Goal: Task Accomplishment & Management: Complete application form

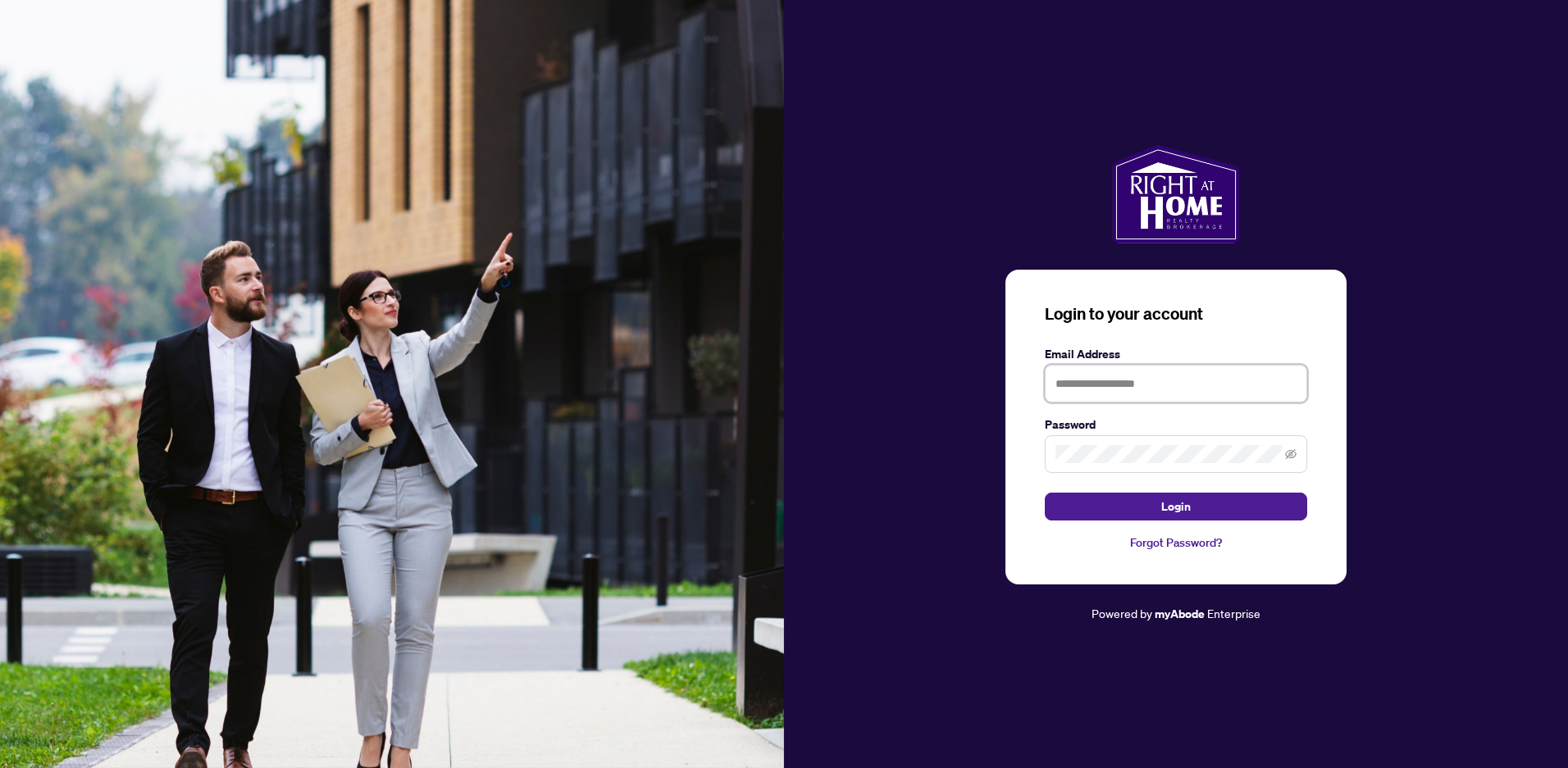
drag, startPoint x: 1155, startPoint y: 384, endPoint x: 1144, endPoint y: 371, distance: 17.0
click at [1155, 384] on input "text" at bounding box center [1176, 384] width 262 height 38
type input "**********"
click at [1045, 493] on button "Login" at bounding box center [1176, 507] width 262 height 28
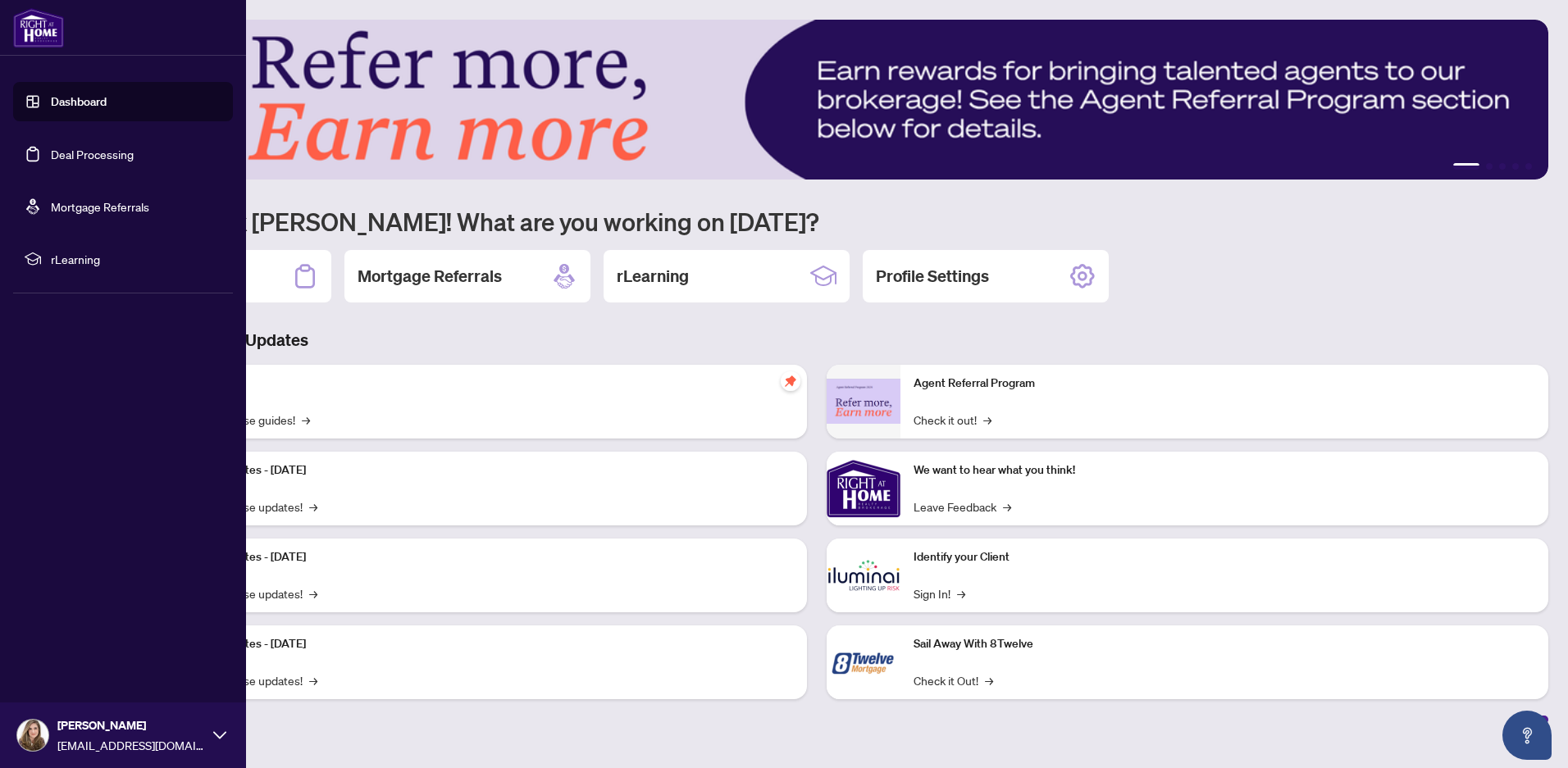
click at [62, 103] on link "Dashboard" at bounding box center [78, 101] width 56 height 15
click at [92, 150] on link "Deal Processing" at bounding box center [92, 153] width 83 height 15
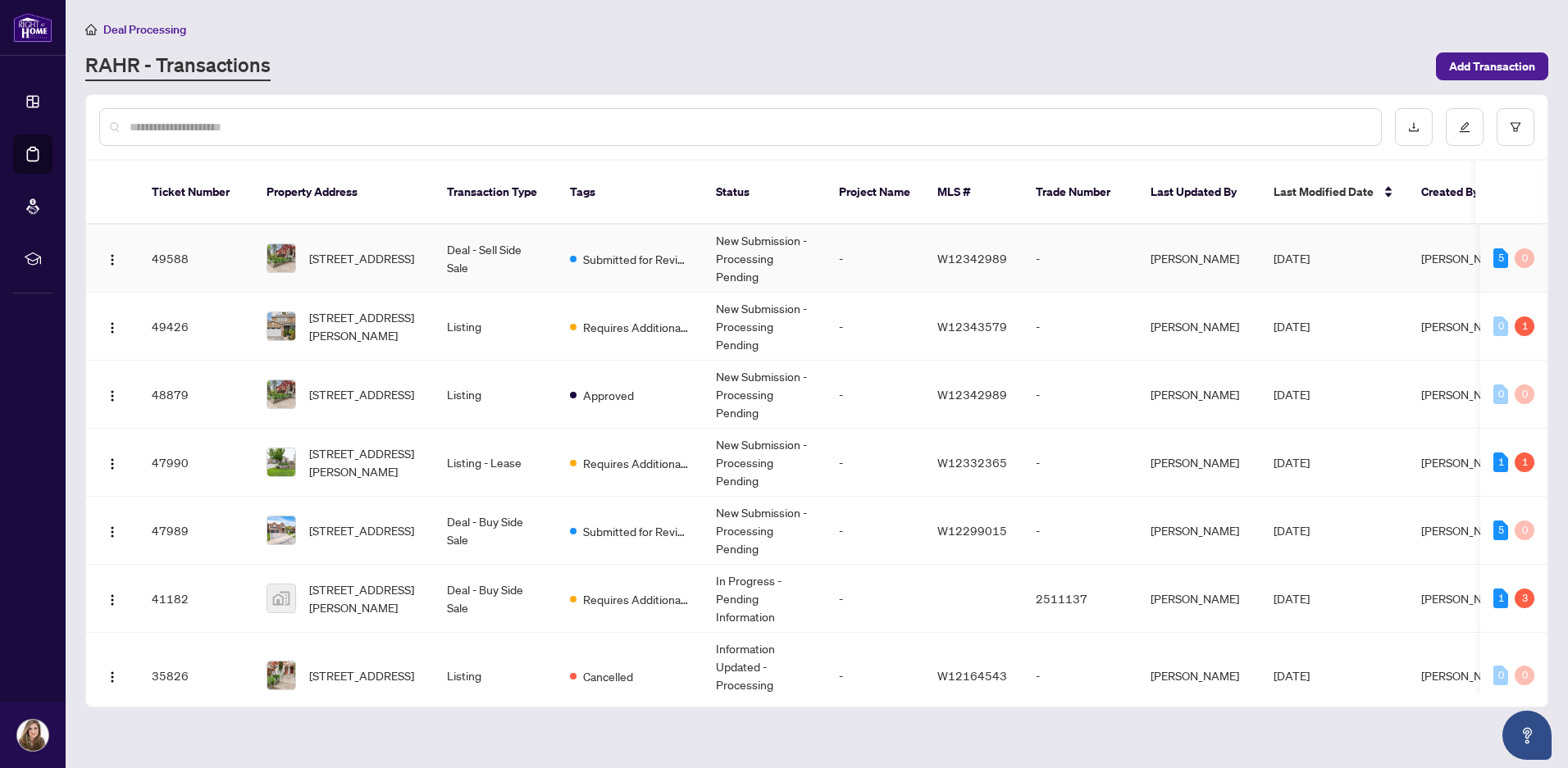
click at [809, 229] on td "New Submission - Processing Pending" at bounding box center [765, 258] width 123 height 68
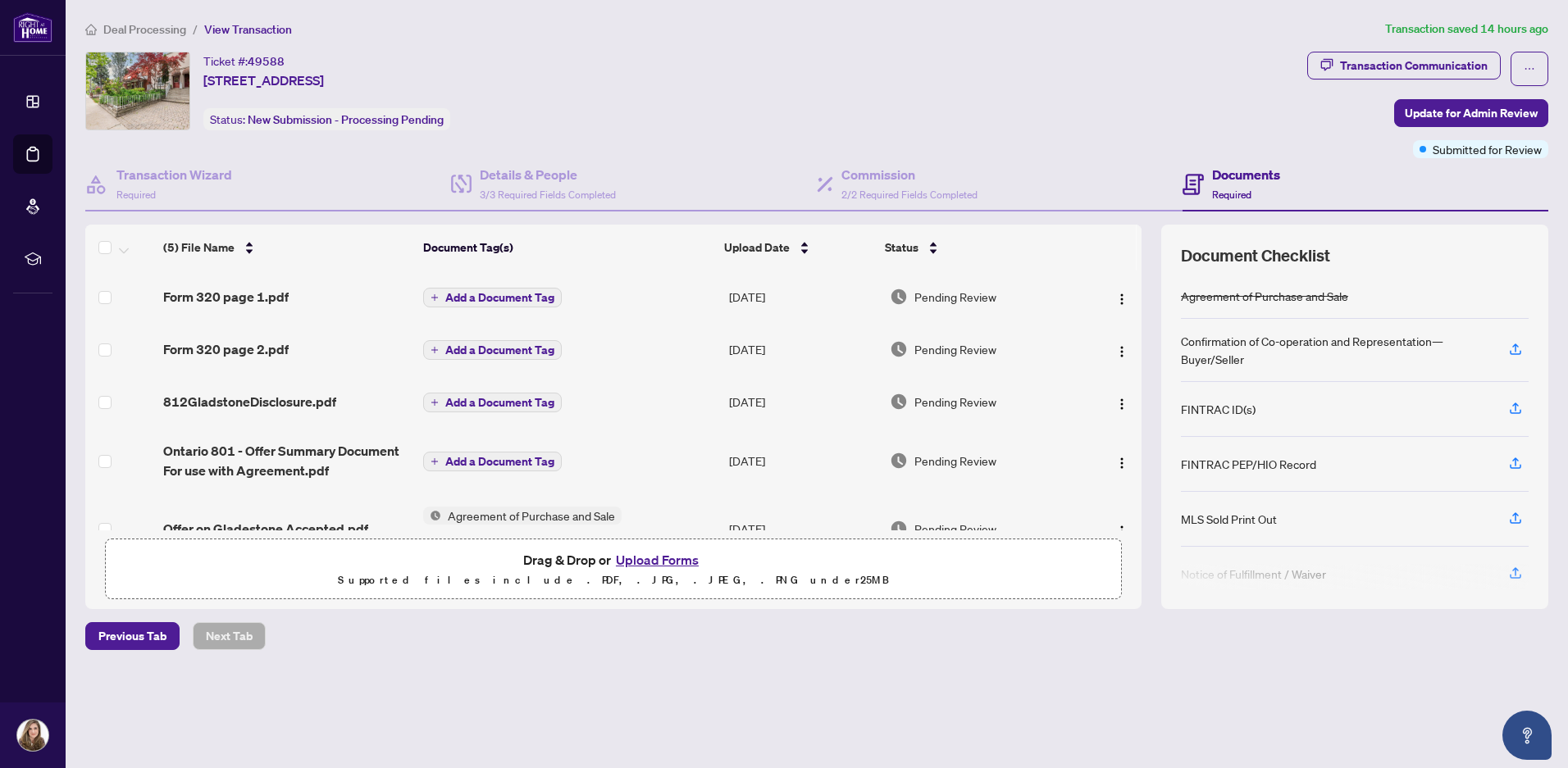
click at [678, 562] on button "Upload Forms" at bounding box center [658, 560] width 92 height 21
click at [645, 563] on button "Upload Forms" at bounding box center [658, 560] width 92 height 21
click at [654, 561] on button "Upload Forms" at bounding box center [658, 560] width 92 height 21
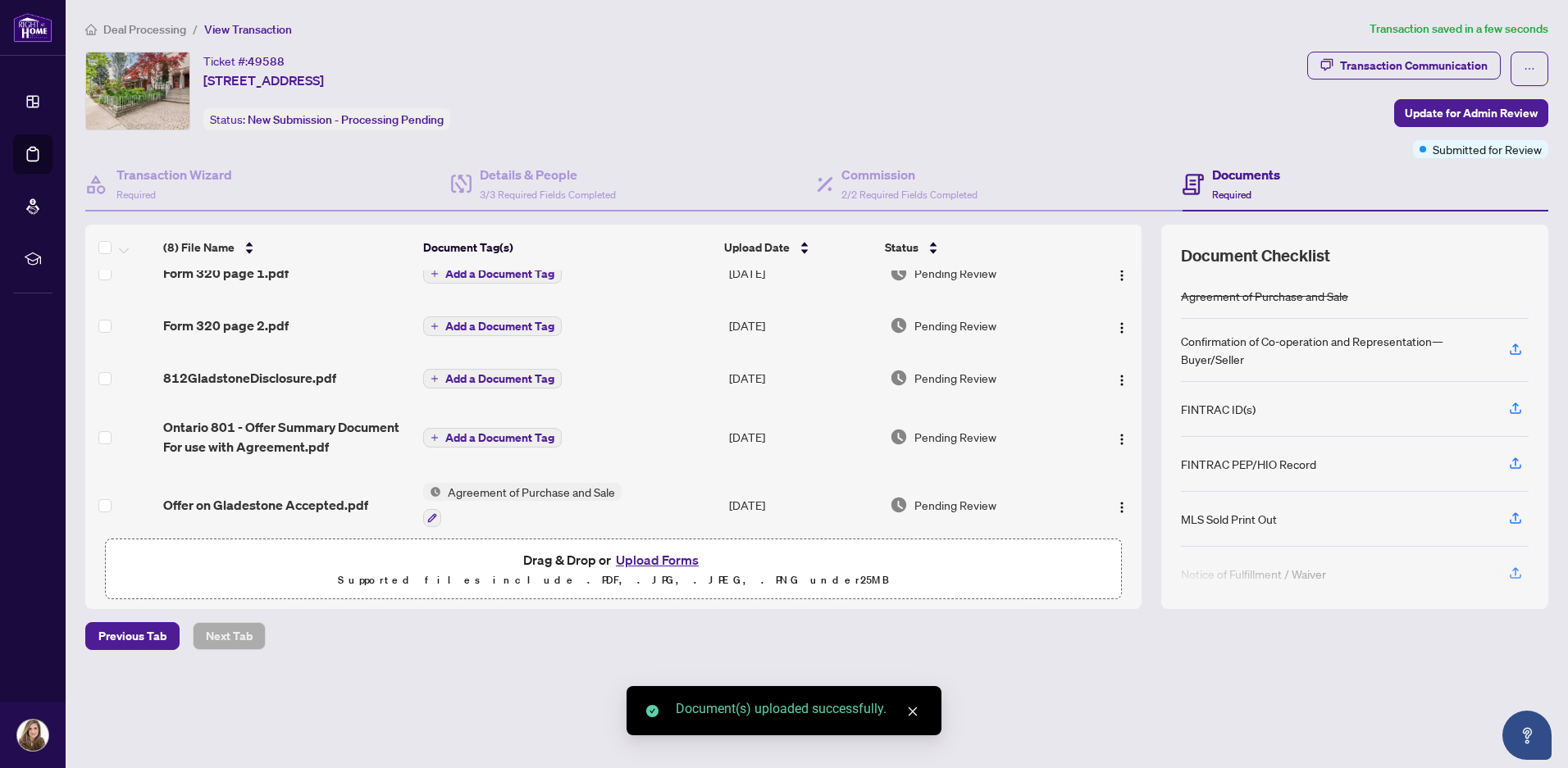
scroll to position [195, 0]
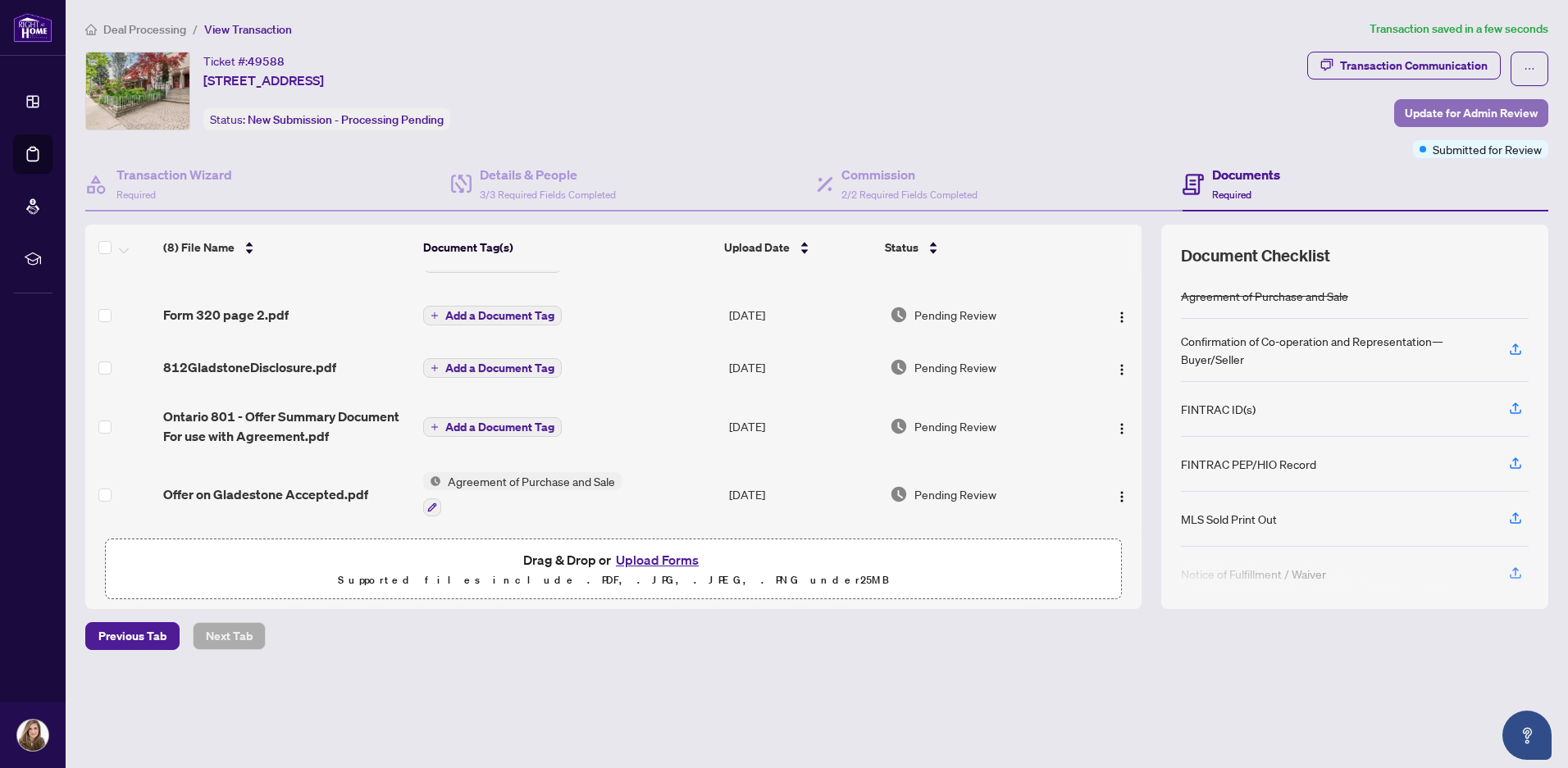
click at [1464, 109] on span "Update for Admin Review" at bounding box center [1471, 113] width 133 height 27
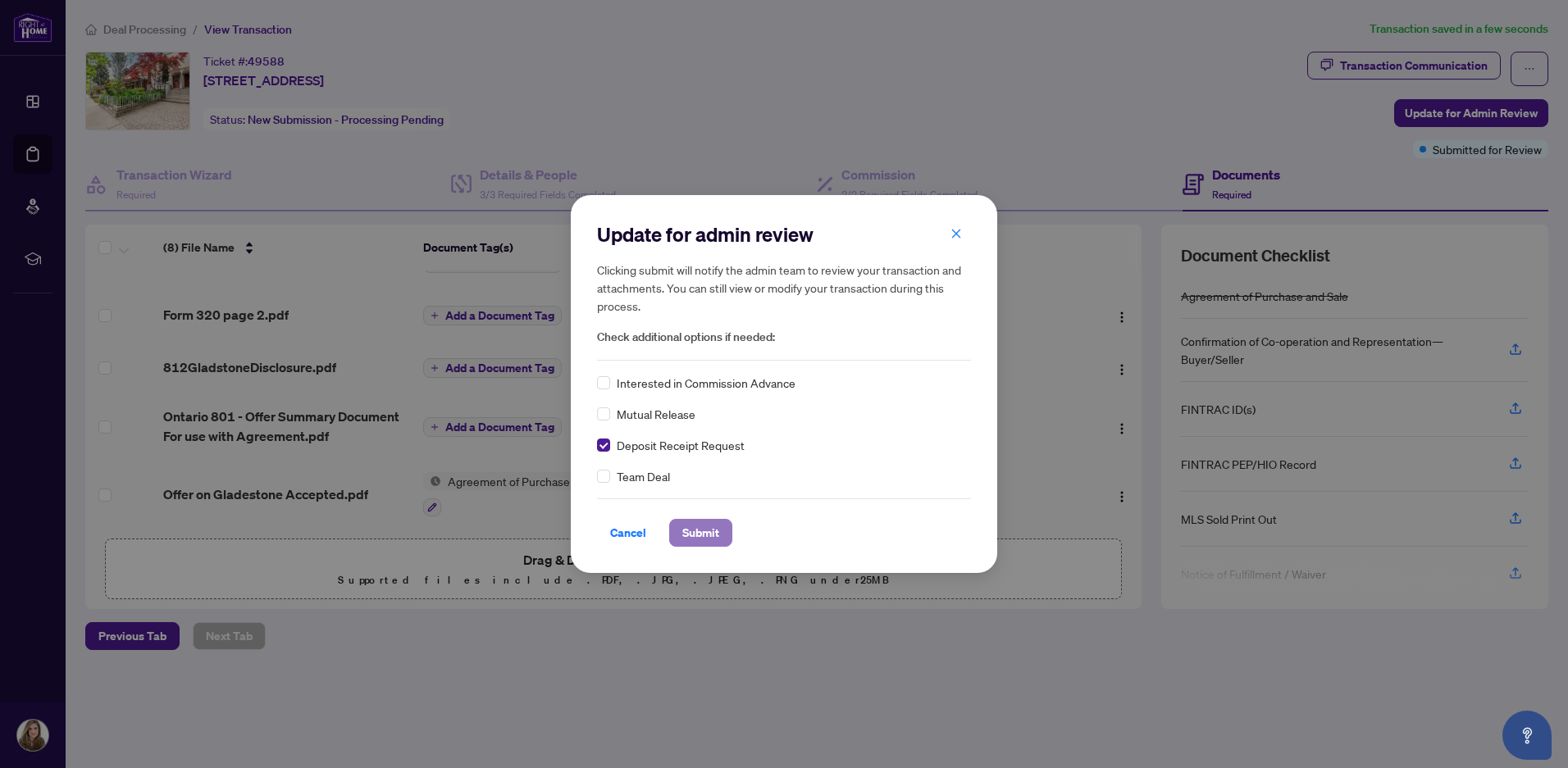
click at [684, 527] on span "Submit" at bounding box center [701, 533] width 37 height 27
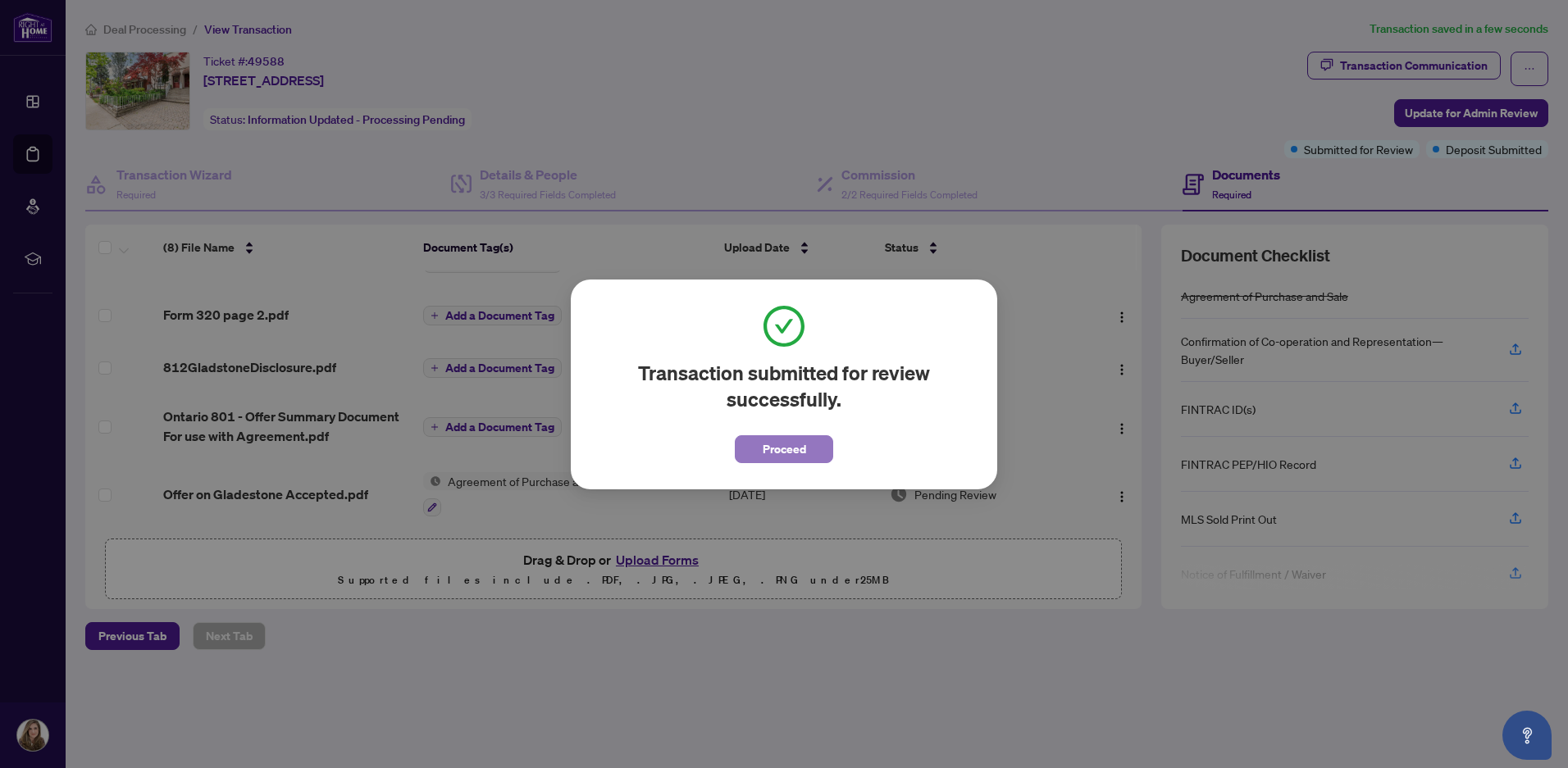
click at [805, 446] on button "Proceed" at bounding box center [784, 449] width 98 height 28
